Goal: Feedback & Contribution: Submit feedback/report problem

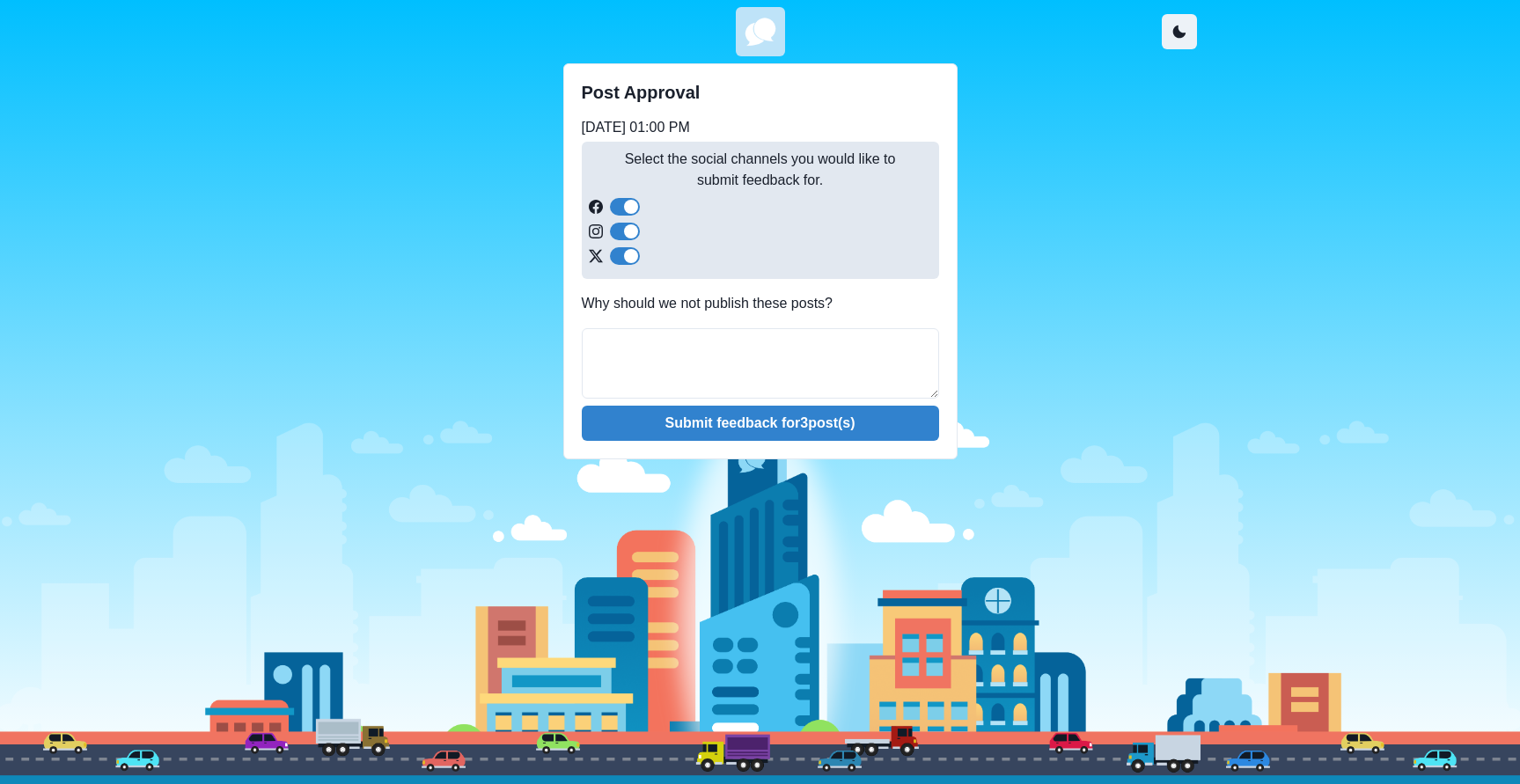
click at [403, 343] on div "Post Approval [DATE] 01:00 PM Select the social channels you would like to subm…" at bounding box center [760, 261] width 873 height 396
click at [1071, 324] on div "Post Approval [DATE] 01:00 PM Select the social channels you would like to subm…" at bounding box center [760, 261] width 873 height 396
click at [1097, 303] on div "Post Approval [DATE] 01:00 PM Select the social channels you would like to subm…" at bounding box center [760, 261] width 873 height 396
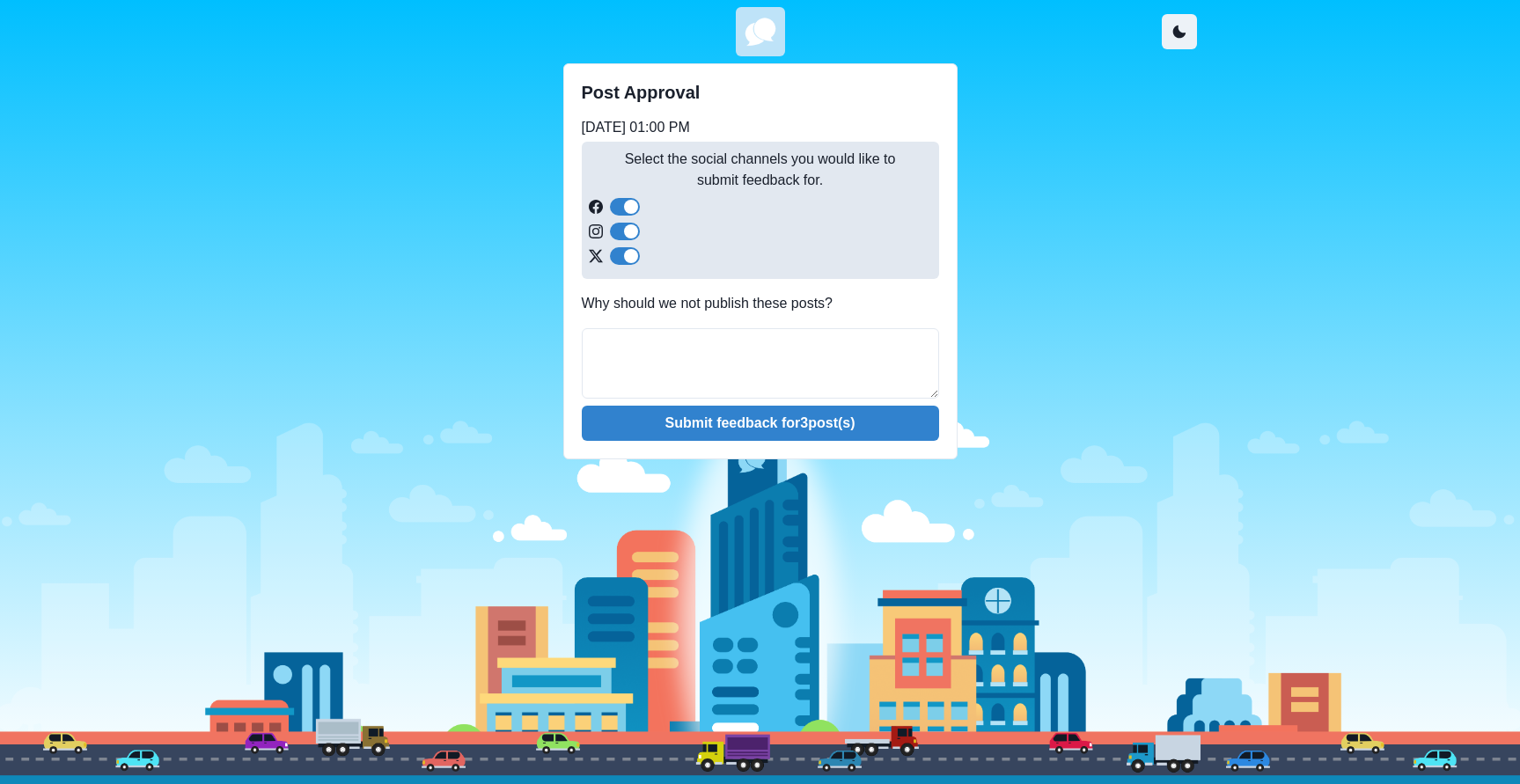
click at [1102, 296] on div "Post Approval [DATE] 01:00 PM Select the social channels you would like to subm…" at bounding box center [760, 261] width 873 height 396
click at [674, 688] on div at bounding box center [760, 577] width 1520 height 415
drag, startPoint x: 695, startPoint y: 687, endPoint x: 935, endPoint y: 677, distance: 240.2
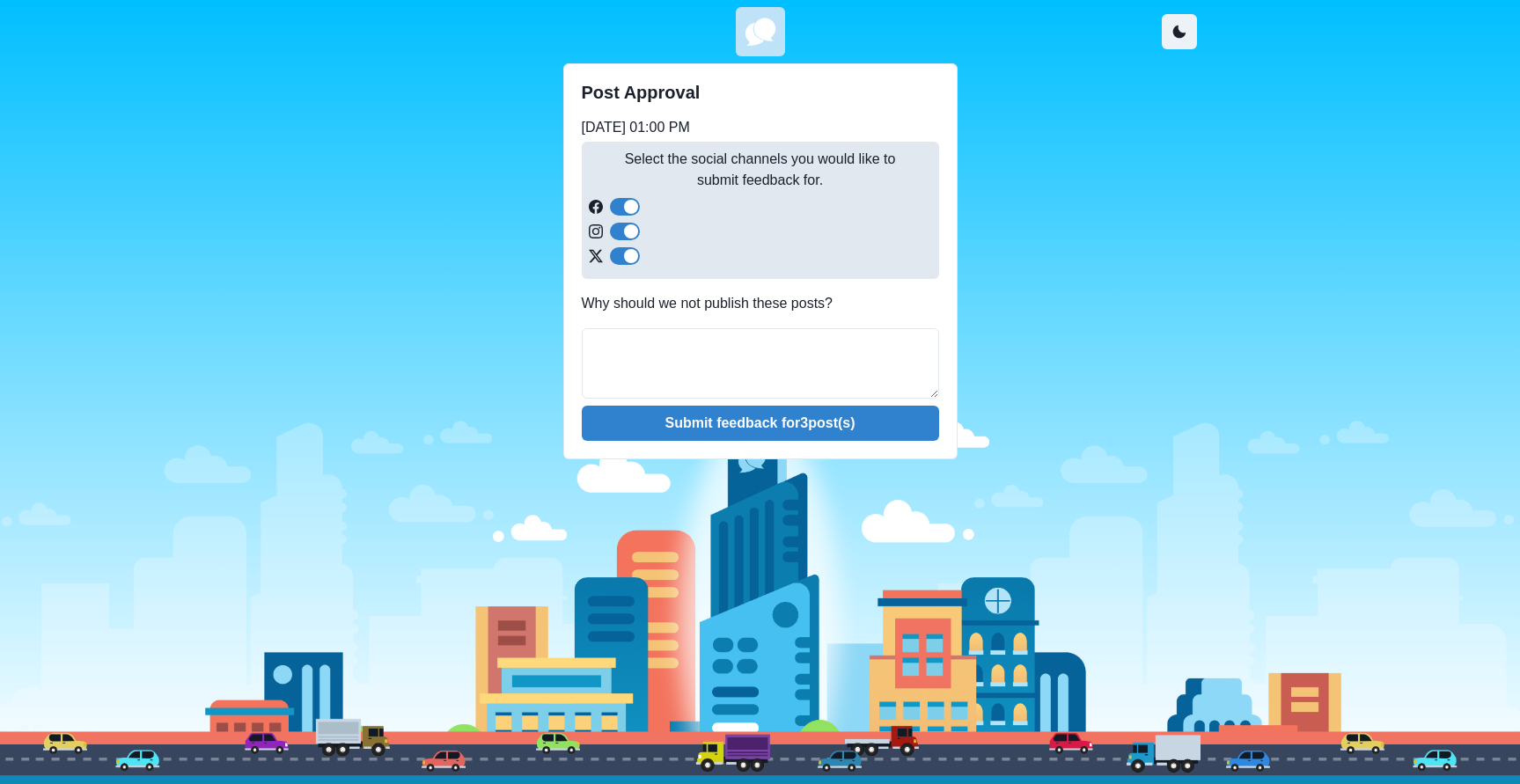
click at [936, 679] on div at bounding box center [760, 577] width 1520 height 415
click at [711, 252] on div at bounding box center [760, 256] width 343 height 18
click at [712, 252] on div at bounding box center [760, 256] width 343 height 18
click at [742, 561] on div at bounding box center [760, 577] width 1520 height 415
